Goal: Book appointment/travel/reservation

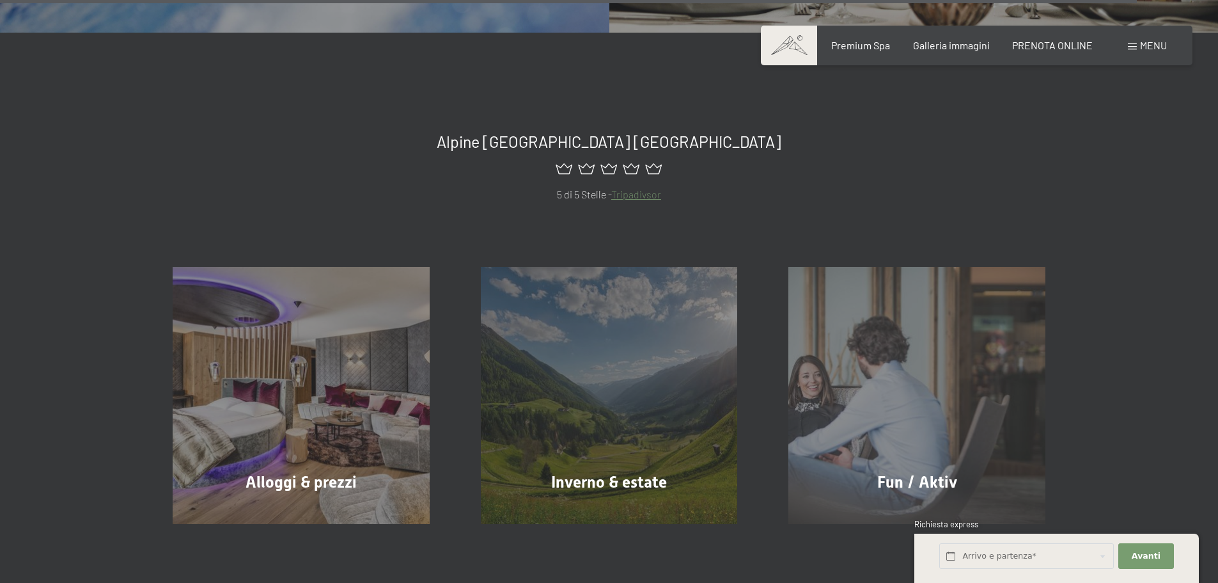
scroll to position [5992, 0]
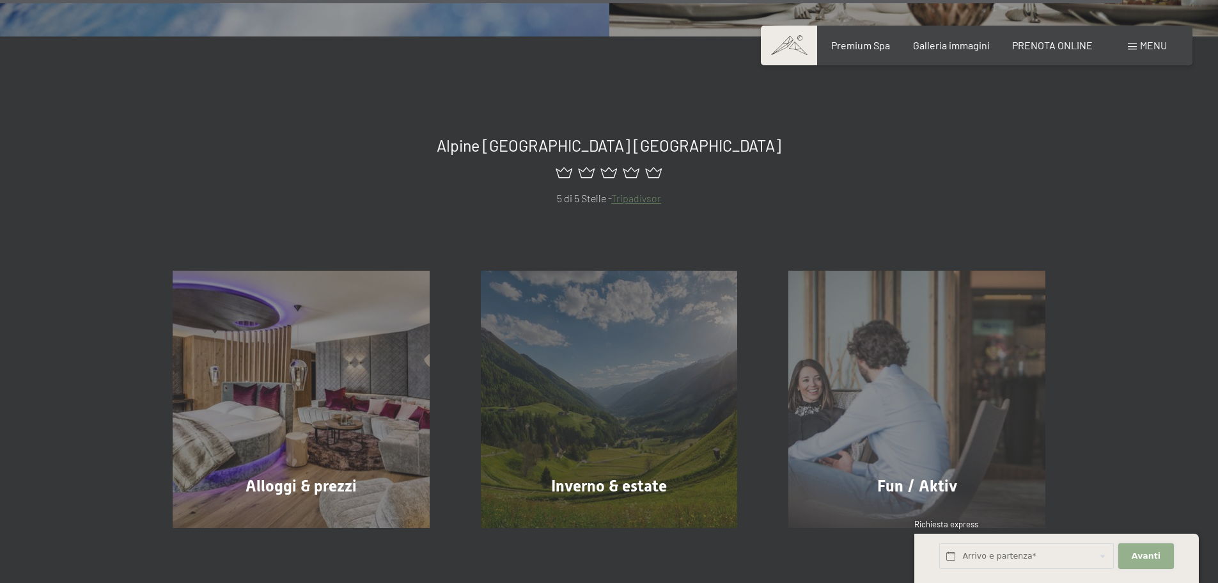
click at [1134, 550] on span "Avanti" at bounding box center [1146, 556] width 29 height 12
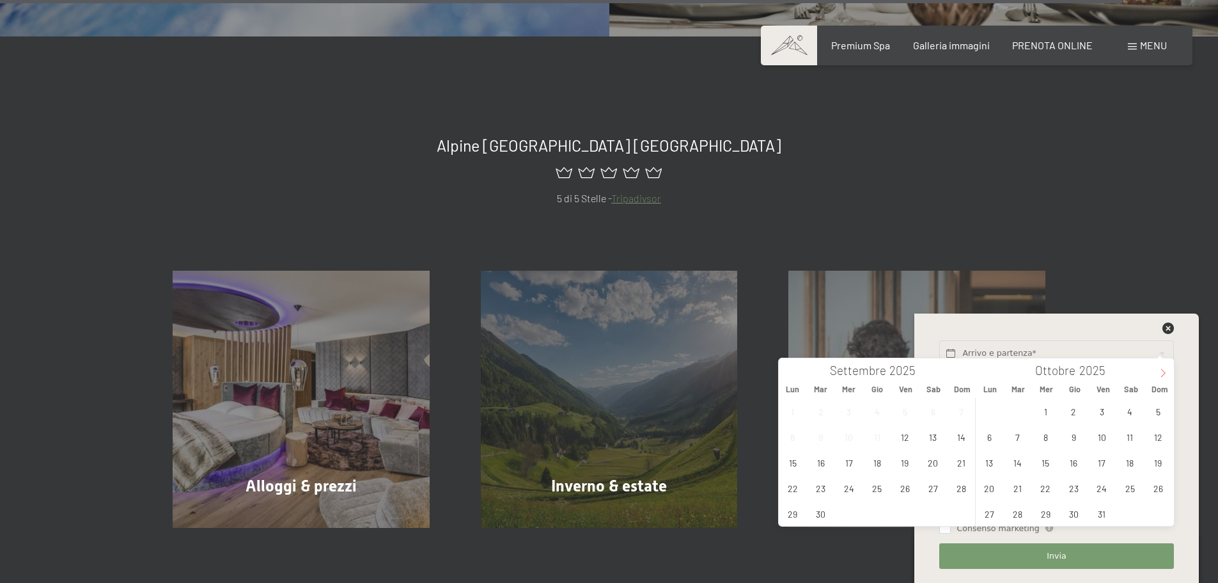
click at [1157, 374] on span at bounding box center [1164, 369] width 22 height 22
click at [1156, 375] on span at bounding box center [1164, 369] width 22 height 22
click at [1076, 446] on span "11" at bounding box center [1074, 436] width 25 height 25
click at [1157, 431] on span "14" at bounding box center [1158, 436] width 25 height 25
type input "[DATE] - [DATE]"
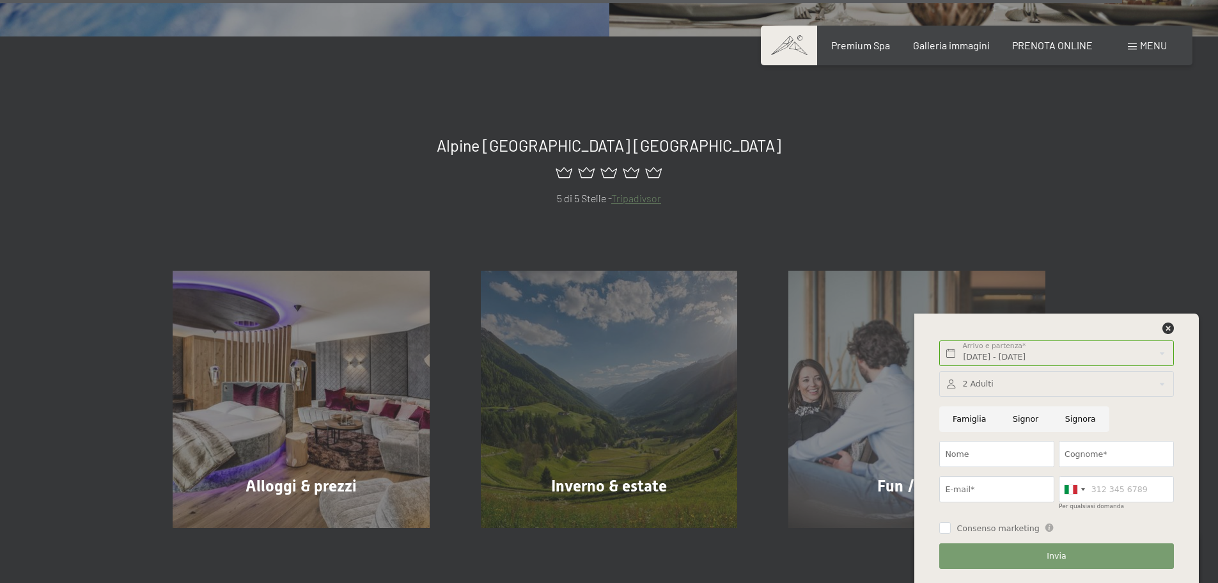
click at [1001, 386] on div at bounding box center [1057, 384] width 234 height 26
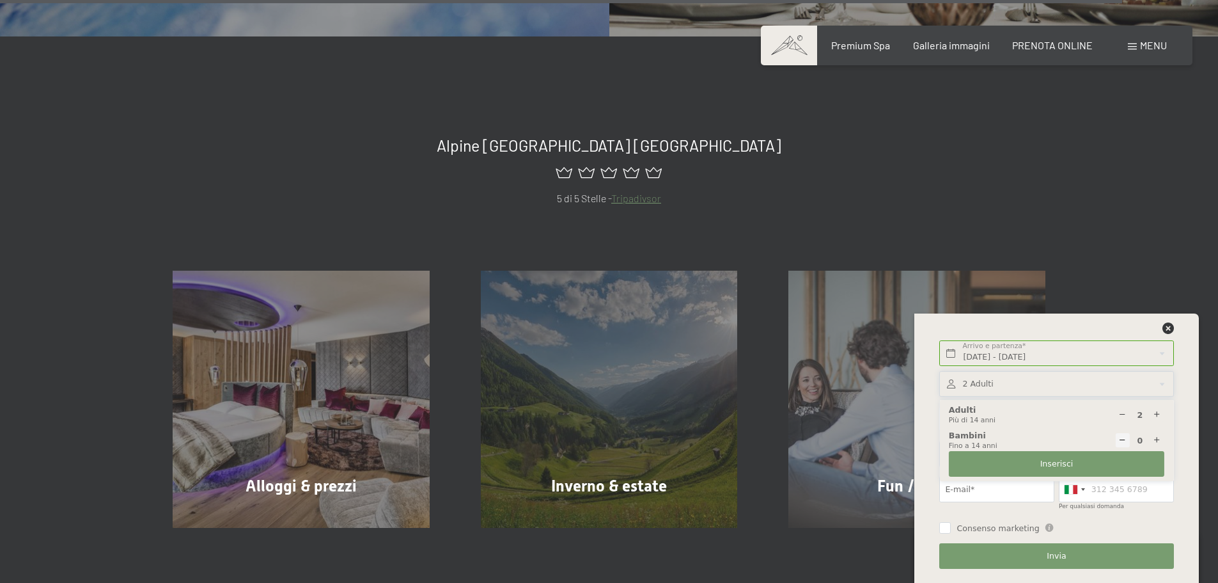
drag, startPoint x: 1147, startPoint y: 413, endPoint x: 1156, endPoint y: 413, distance: 9.6
click at [1149, 413] on div "2 Adulti Più di 14 anni" at bounding box center [1057, 414] width 216 height 21
click at [1157, 413] on icon at bounding box center [1157, 415] width 8 height 8
type input "3"
click at [1153, 440] on icon at bounding box center [1157, 440] width 8 height 8
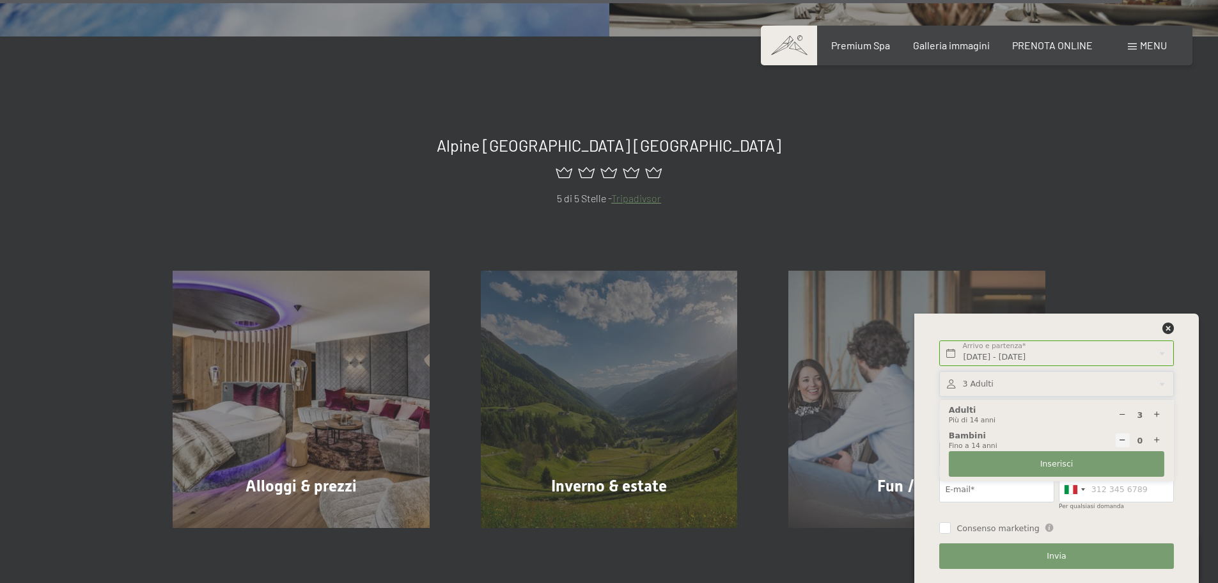
type input "1"
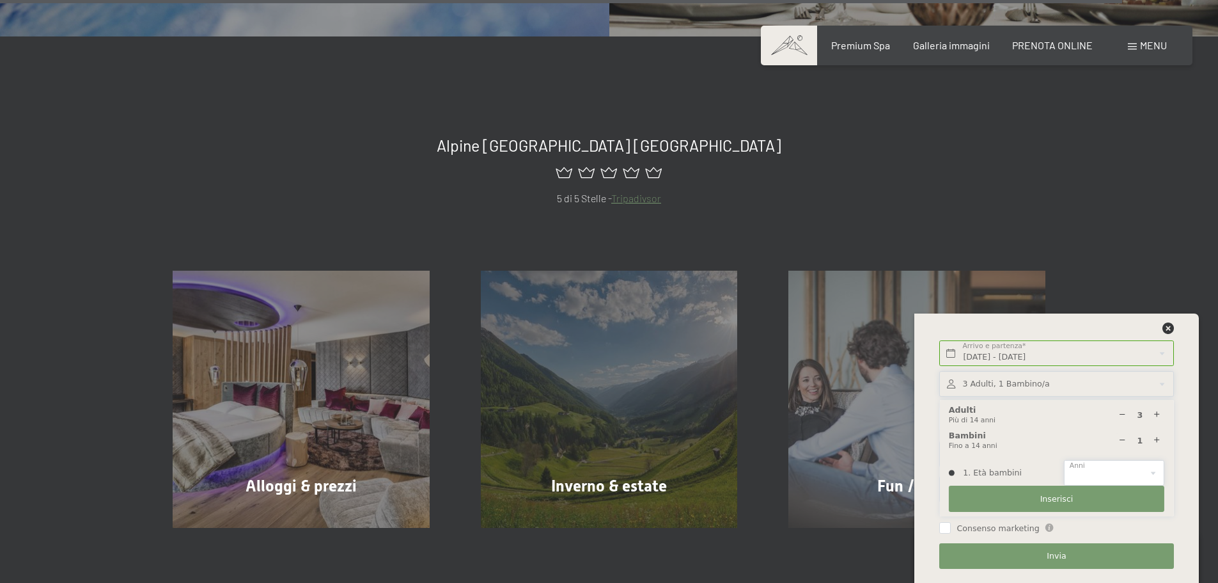
click at [1082, 473] on select "0 1 2 3 4 5 6 7 8 9 10 11 12 13 14" at bounding box center [1114, 473] width 100 height 26
select select "1"
click at [1064, 460] on select "0 1 2 3 4 5 6 7 8 9 10 11 12 13 14" at bounding box center [1114, 473] width 100 height 26
click at [1078, 501] on button "Inserisci" at bounding box center [1057, 498] width 216 height 26
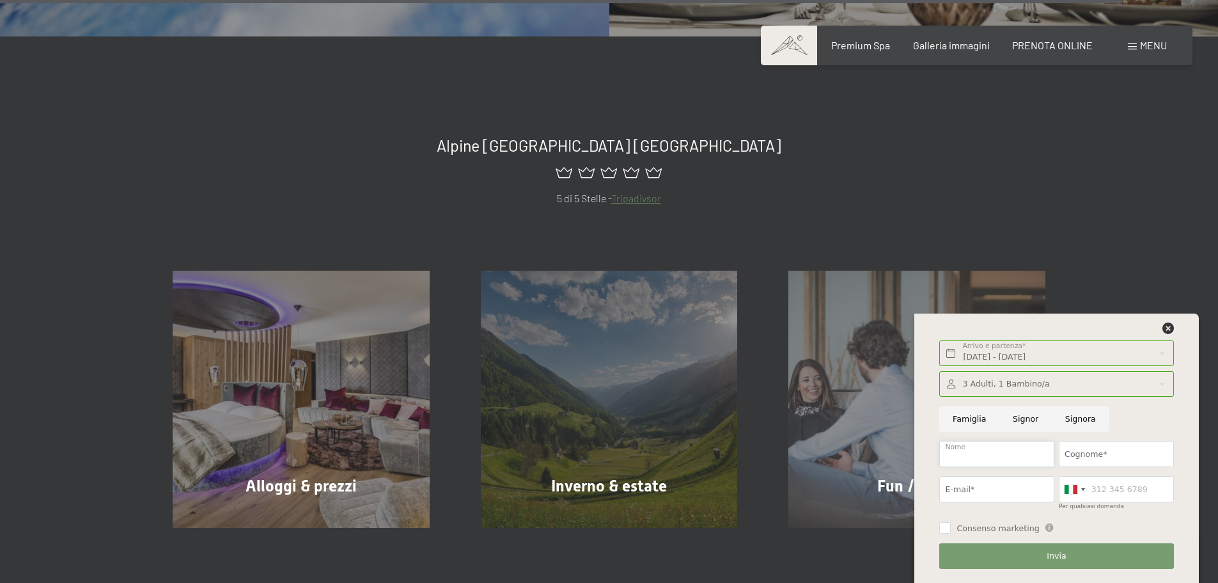
click at [954, 447] on input "Nome" at bounding box center [997, 454] width 115 height 26
type input "[PERSON_NAME]"
type input "Campanerut"
type input "[EMAIL_ADDRESS][DOMAIN_NAME]"
type input "3479506101"
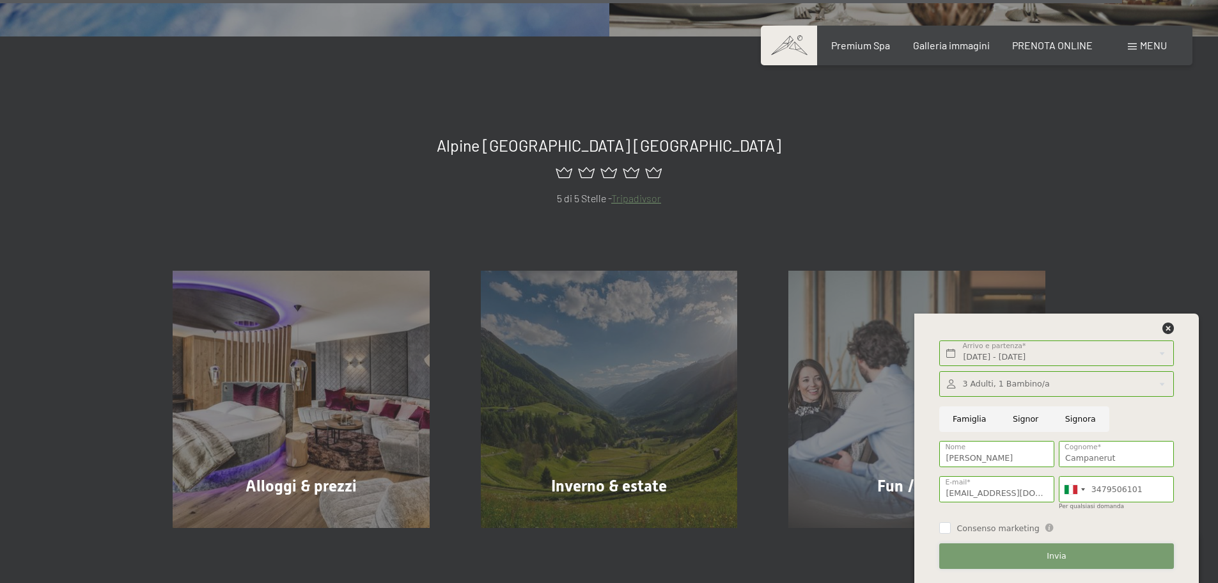
click at [1004, 552] on button "Invia" at bounding box center [1057, 556] width 234 height 26
